Goal: Understand process/instructions

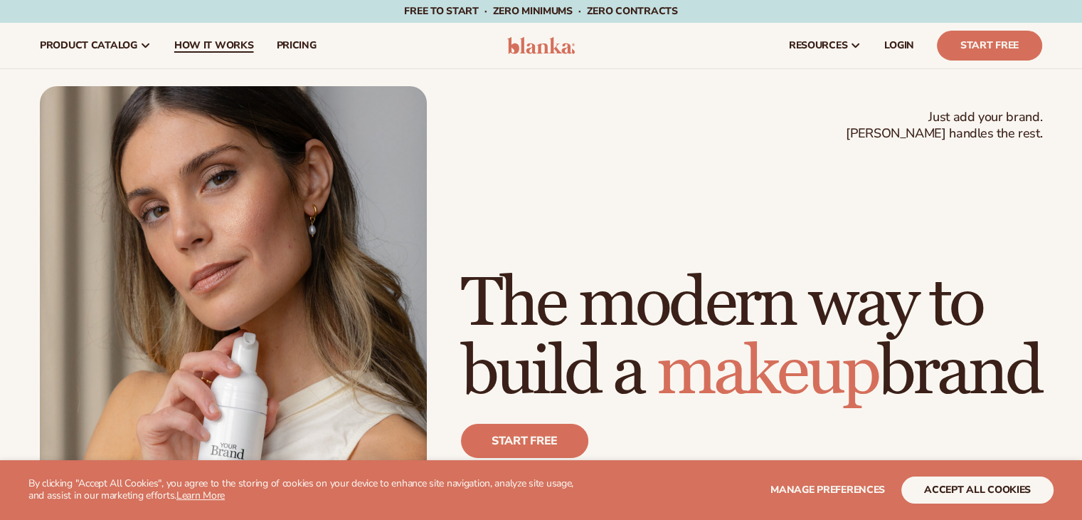
click at [239, 40] on span "How It Works" at bounding box center [214, 45] width 80 height 11
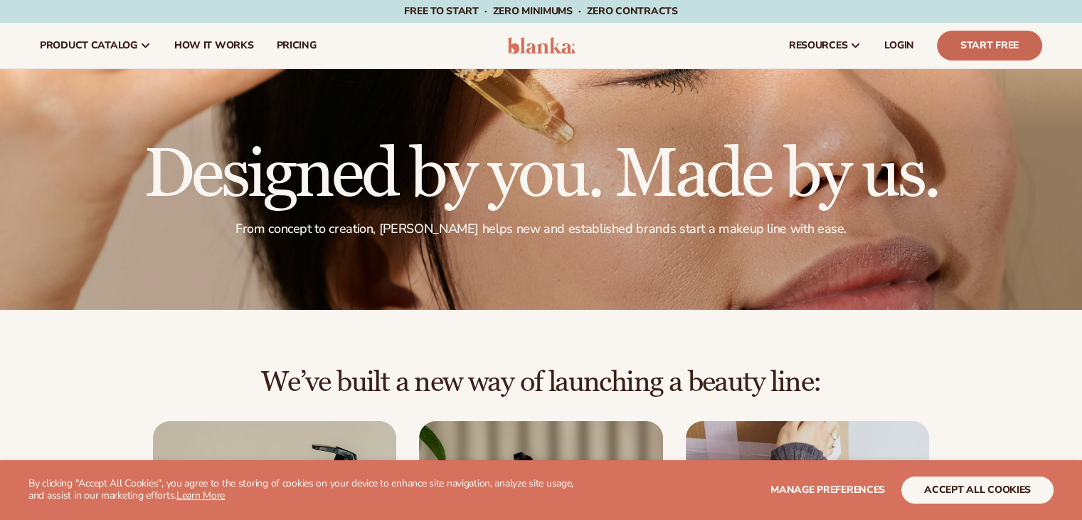
click at [1018, 43] on link "Start Free" at bounding box center [989, 46] width 105 height 30
